Goal: Information Seeking & Learning: Learn about a topic

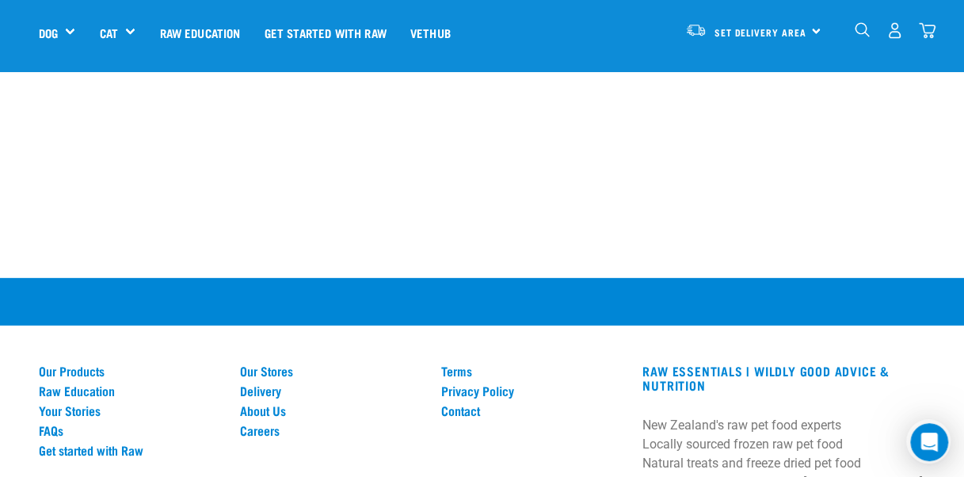
scroll to position [2216, 0]
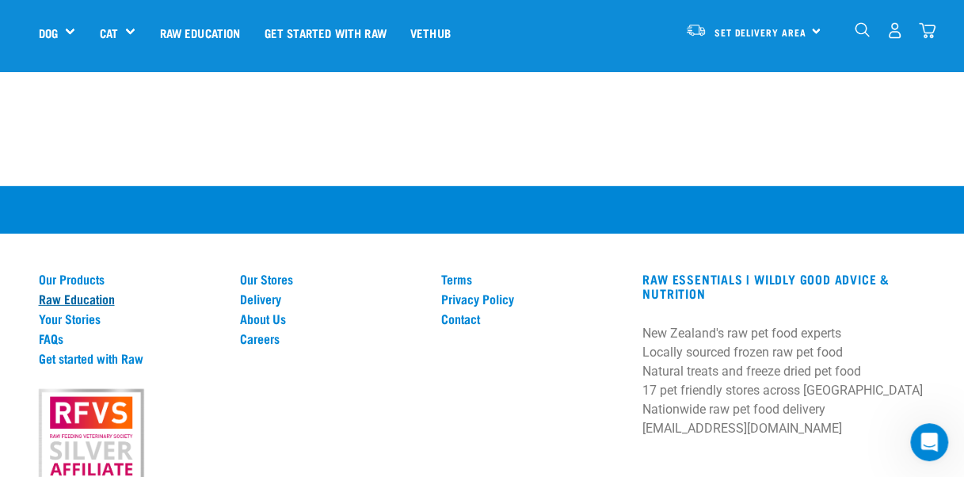
click at [85, 291] on link "Raw Education" at bounding box center [130, 298] width 182 height 14
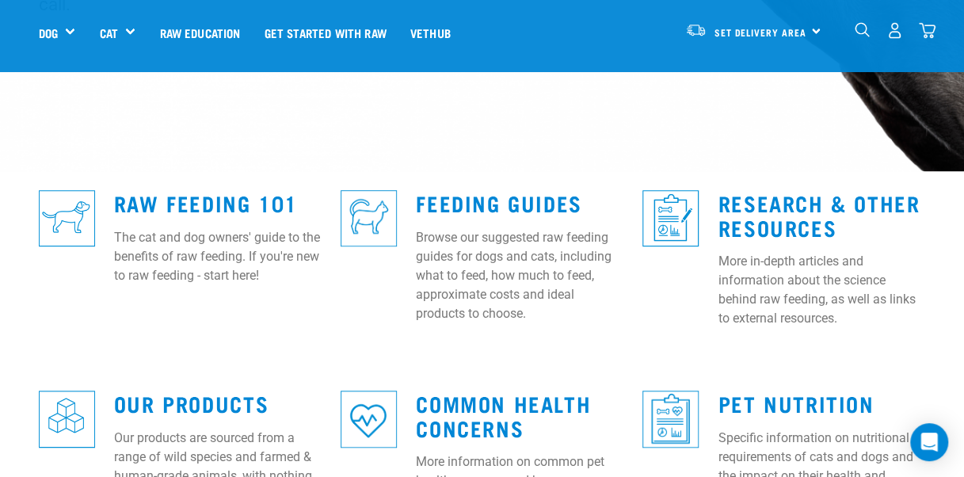
scroll to position [396, 0]
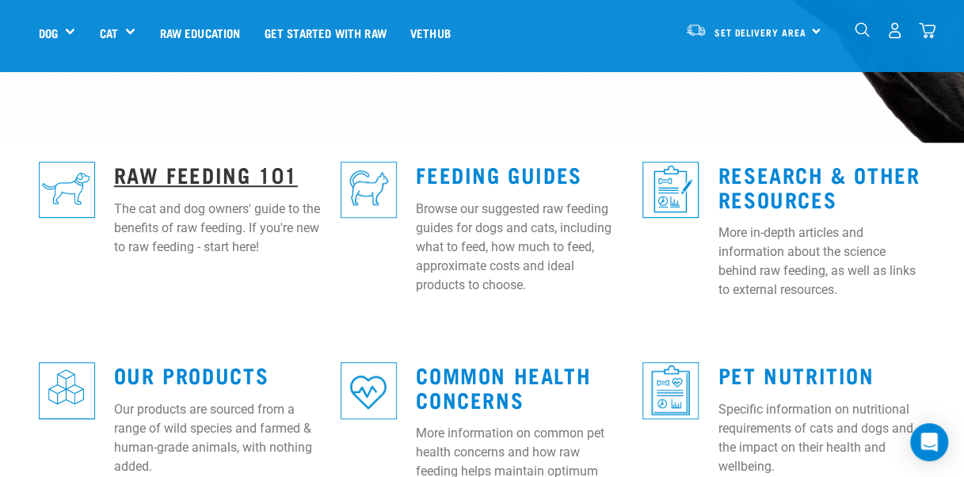
click at [176, 168] on link "Raw Feeding 101" at bounding box center [206, 174] width 184 height 12
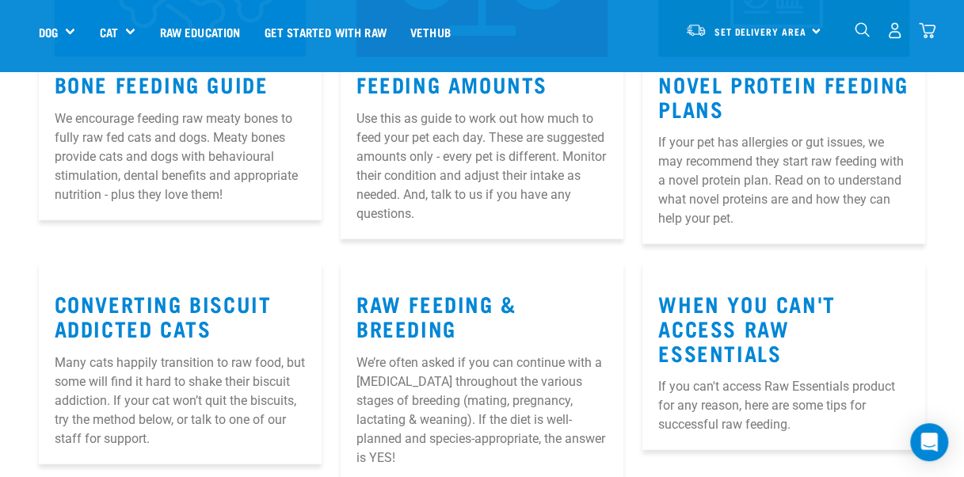
scroll to position [1742, 0]
